Goal: Transaction & Acquisition: Purchase product/service

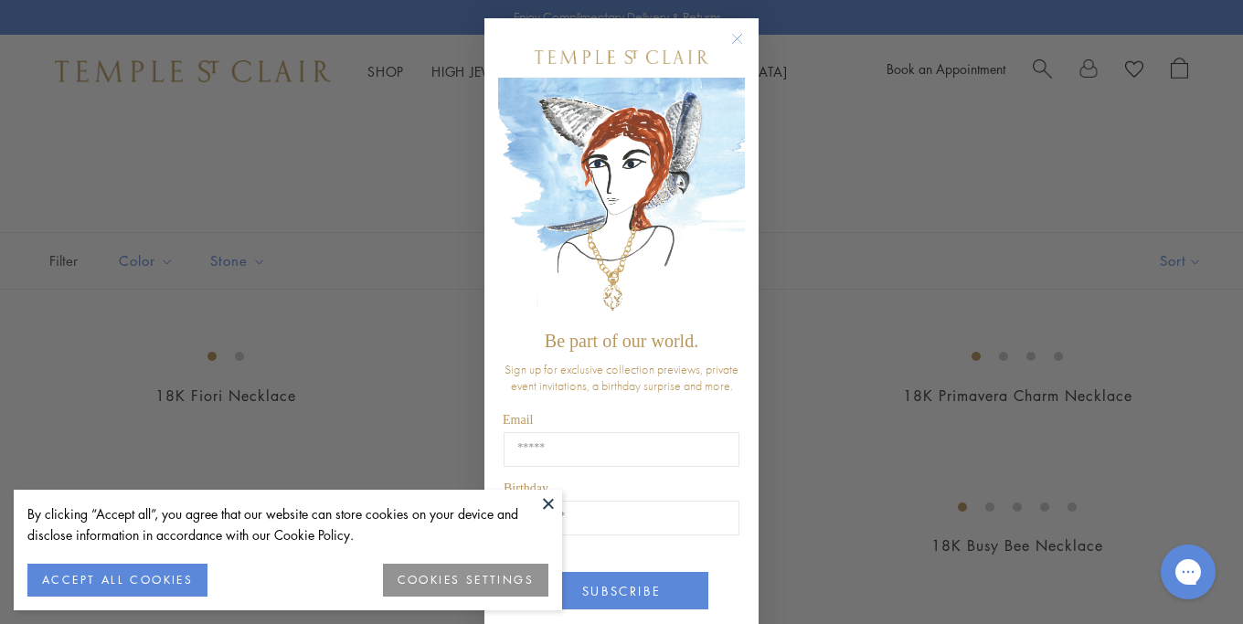
click at [435, 581] on button "COOKIES SETTINGS" at bounding box center [465, 580] width 165 height 33
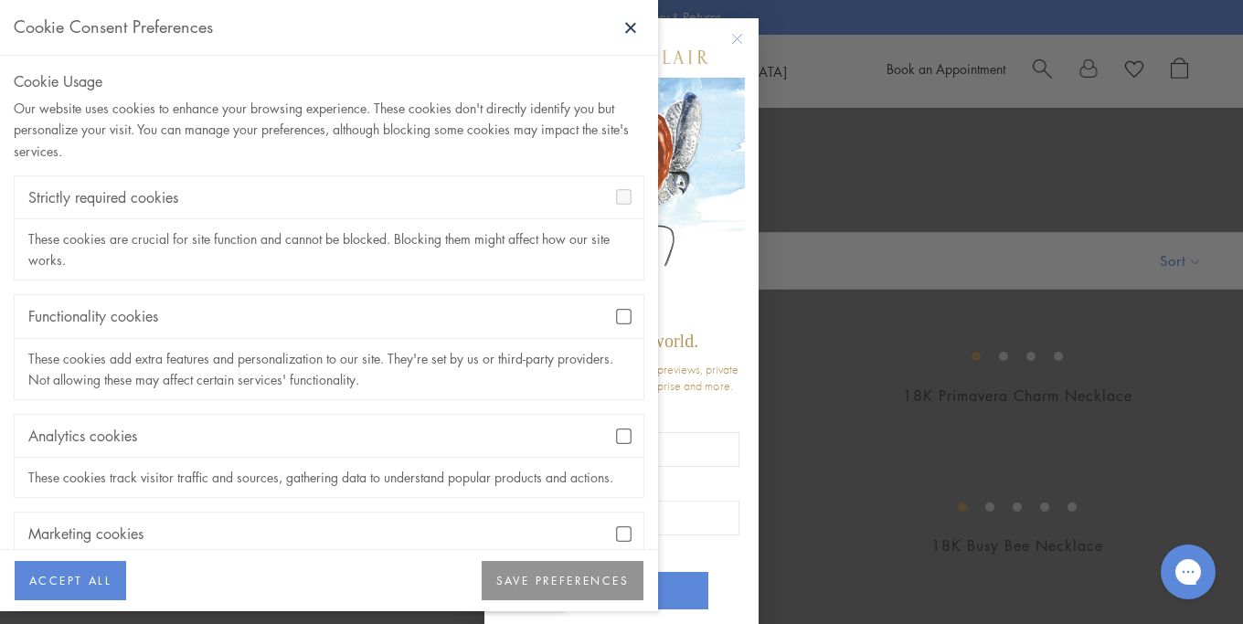
click at [517, 585] on button "SAVE PREFERENCES" at bounding box center [563, 581] width 162 height 40
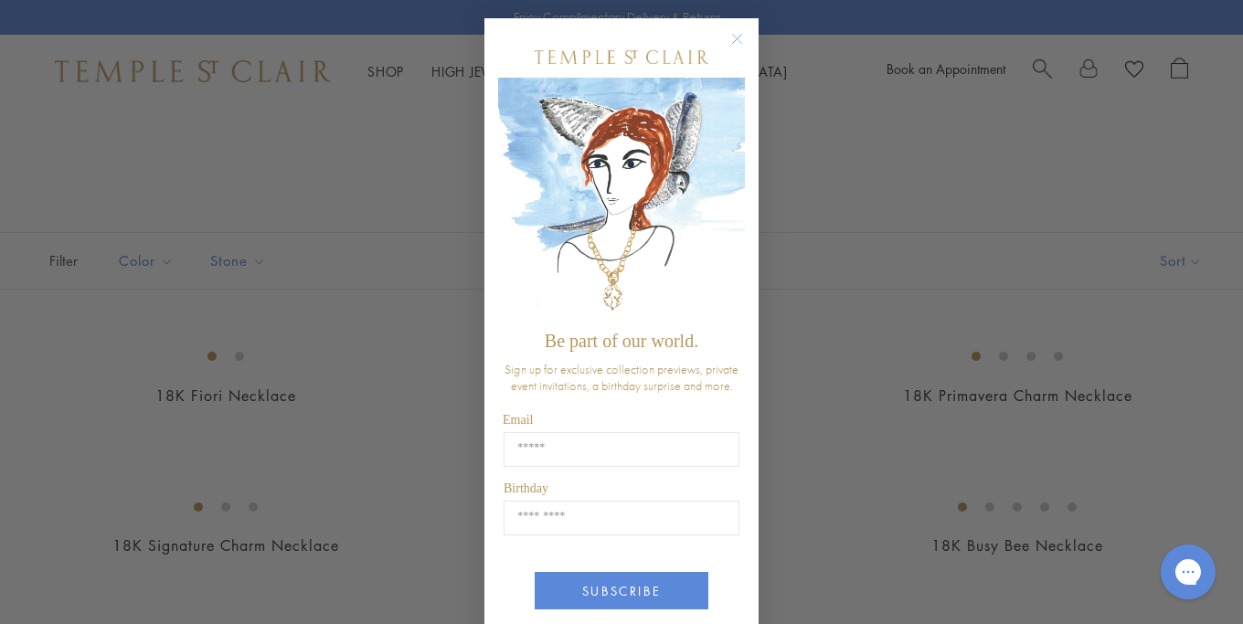
click at [734, 39] on circle "Close dialog" at bounding box center [738, 39] width 22 height 22
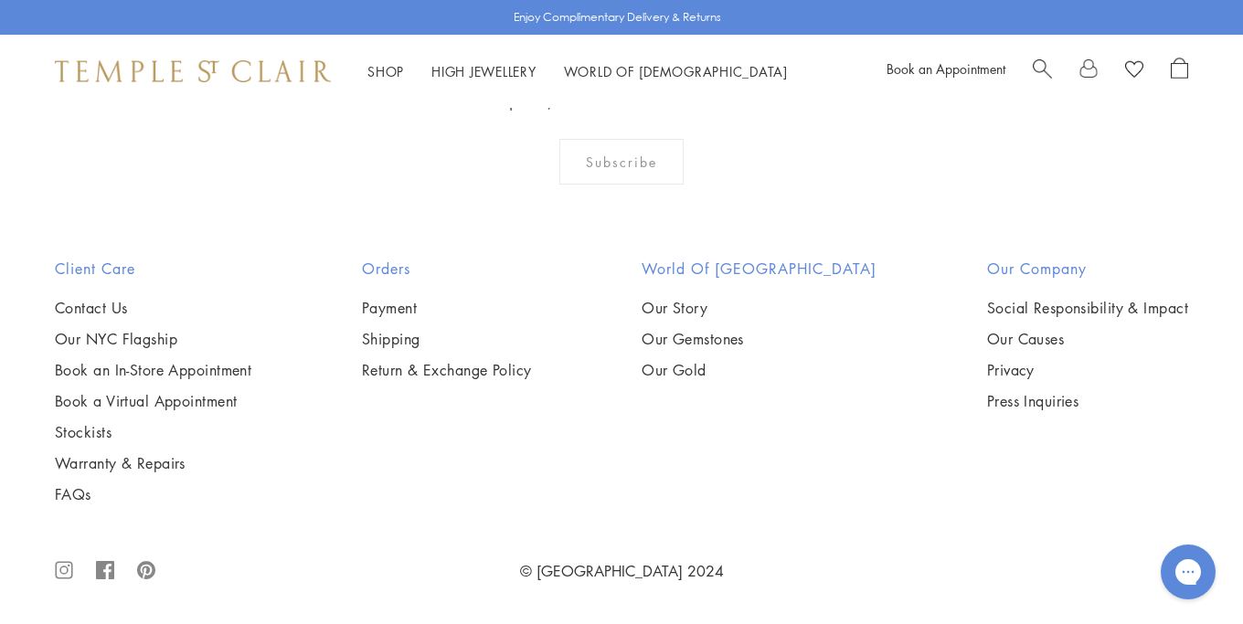
scroll to position [4019, 0]
click at [0, 0] on img at bounding box center [0, 0] width 0 height 0
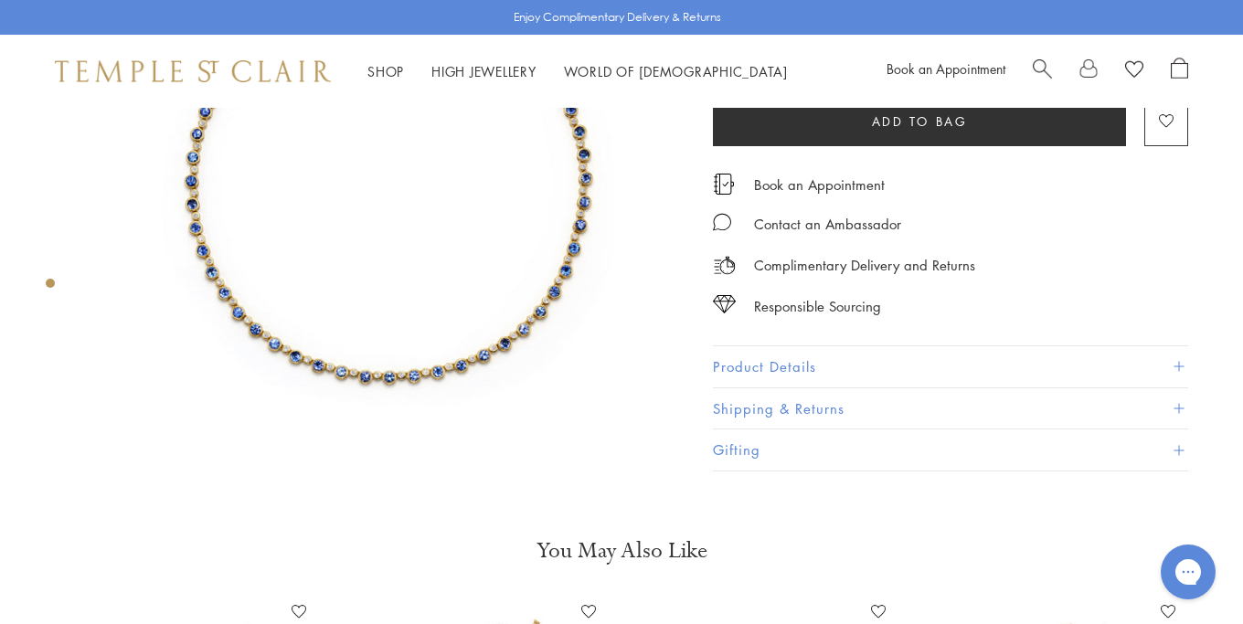
scroll to position [232, 0]
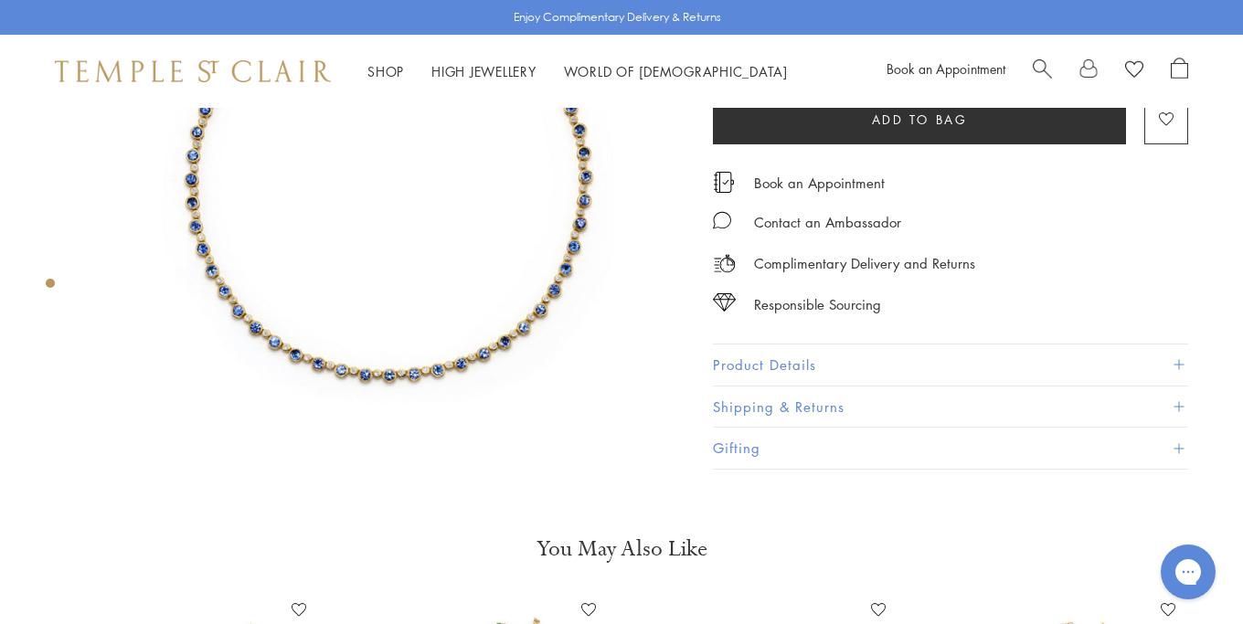
click at [899, 374] on button "Product Details" at bounding box center [950, 365] width 475 height 41
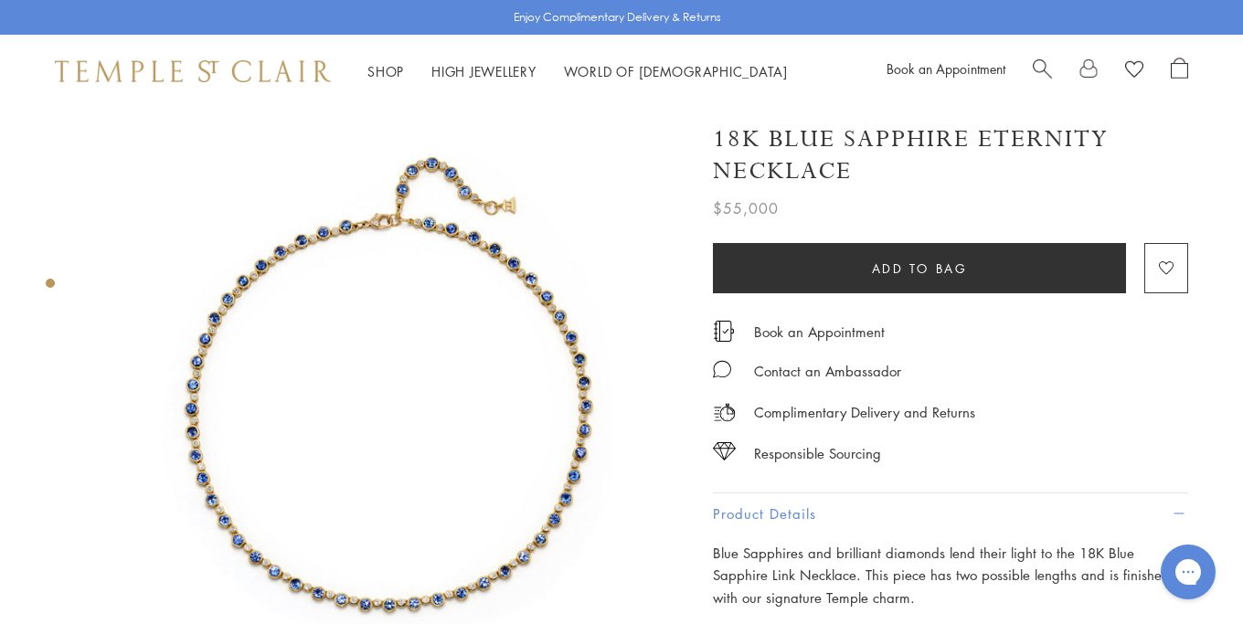
scroll to position [5, 0]
